Goal: Navigation & Orientation: Find specific page/section

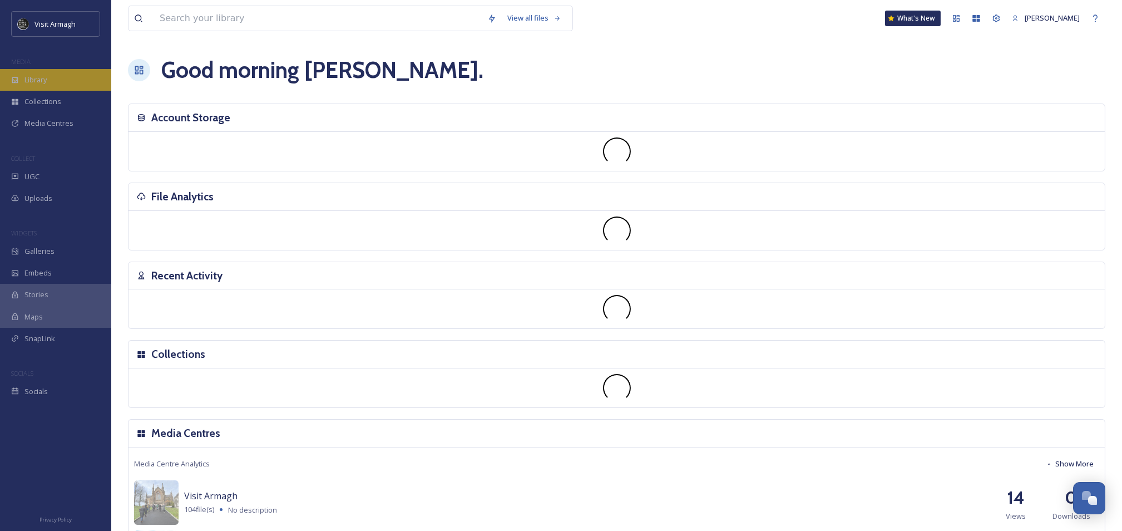
click at [34, 83] on span "Library" at bounding box center [35, 80] width 22 height 11
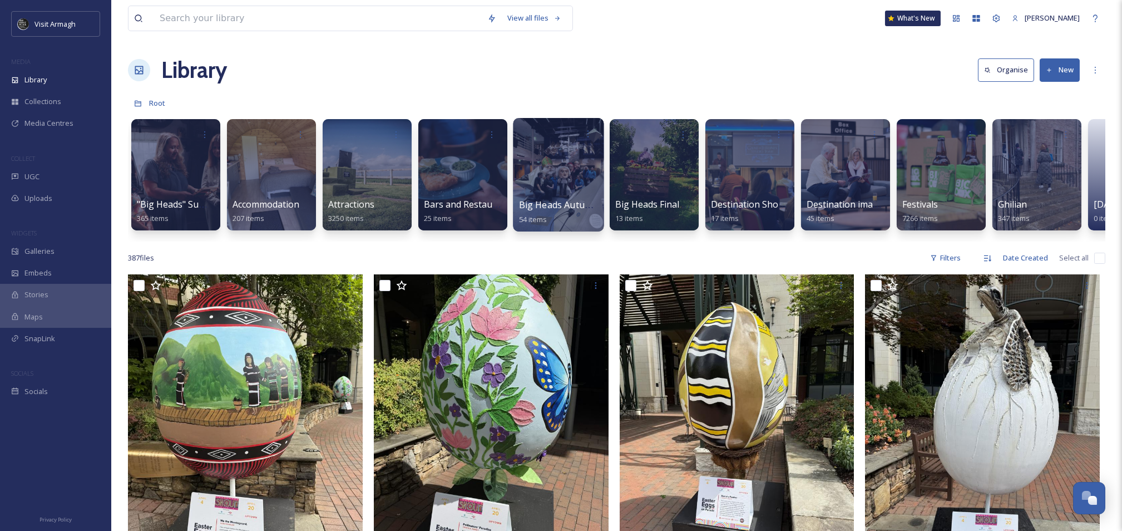
click at [540, 173] on div at bounding box center [558, 174] width 91 height 113
click at [537, 157] on div at bounding box center [558, 174] width 91 height 113
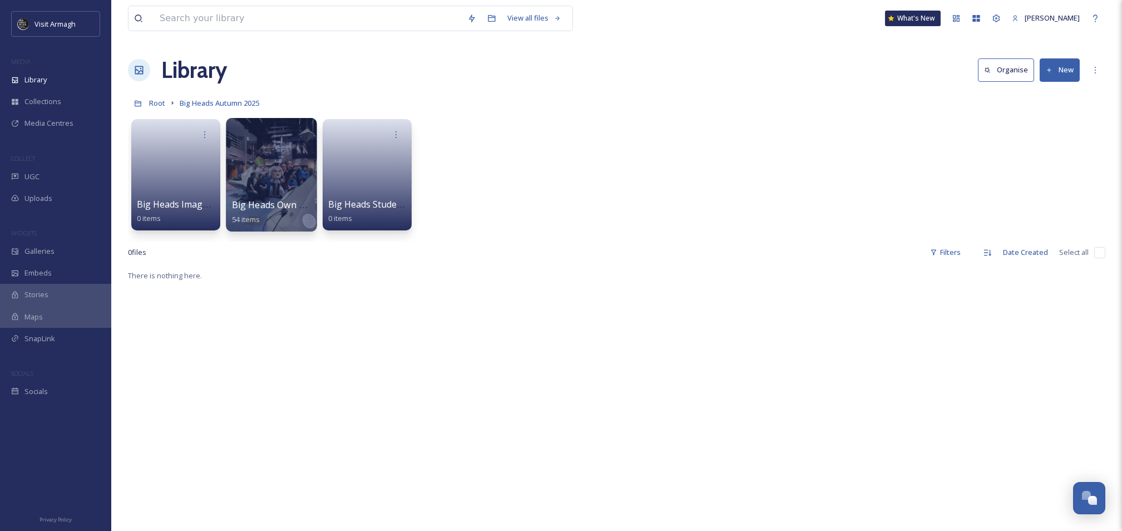
click at [274, 174] on div at bounding box center [271, 174] width 91 height 113
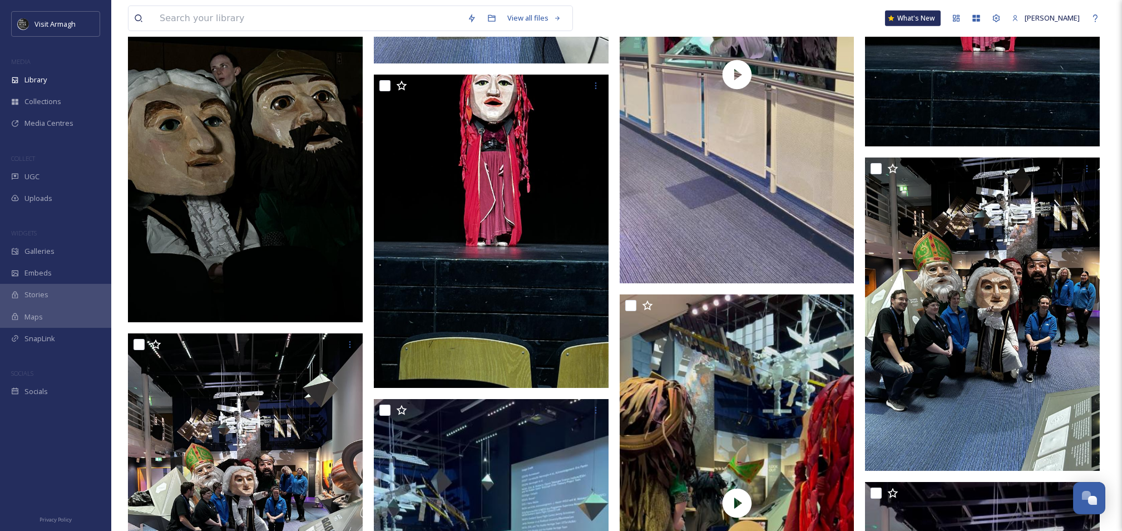
scroll to position [3945, 0]
